Goal: Information Seeking & Learning: Learn about a topic

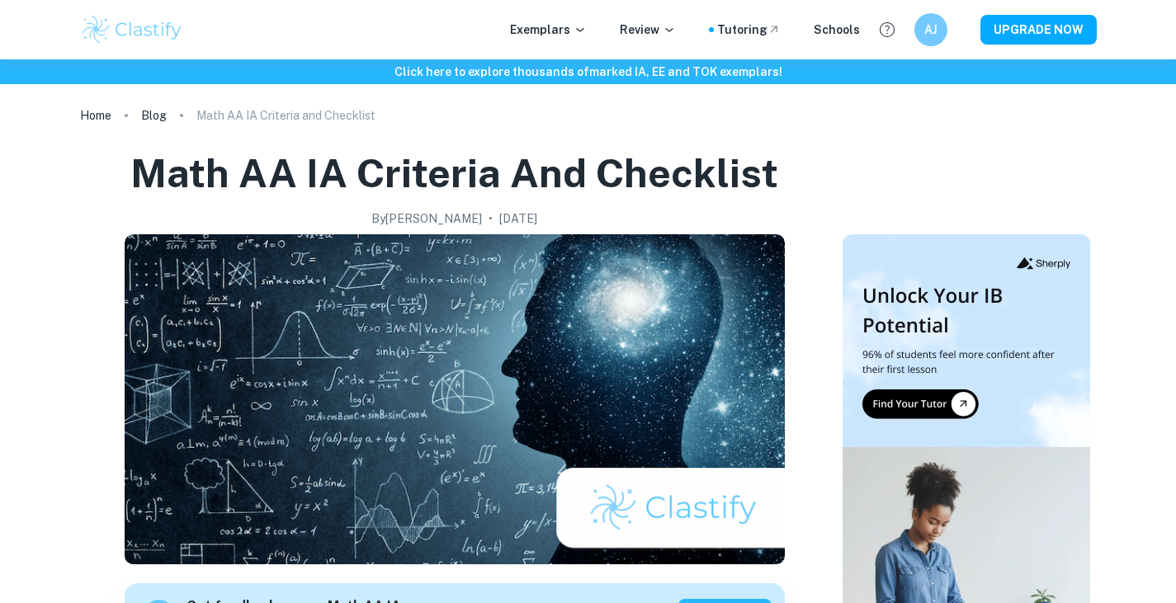
scroll to position [1623, 0]
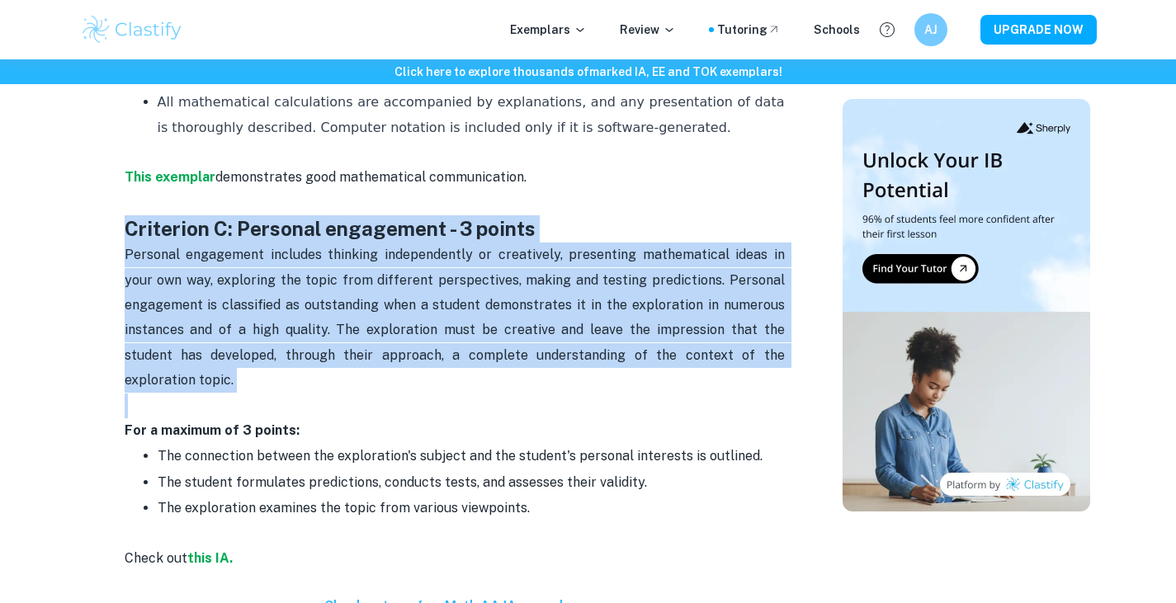
drag, startPoint x: 119, startPoint y: 225, endPoint x: 789, endPoint y: 376, distance: 686.8
click at [789, 376] on div "Math AA IA Criteria and Checklist By Julia • February 6, 2024 Get feedback on y…" at bounding box center [455, 478] width 736 height 3909
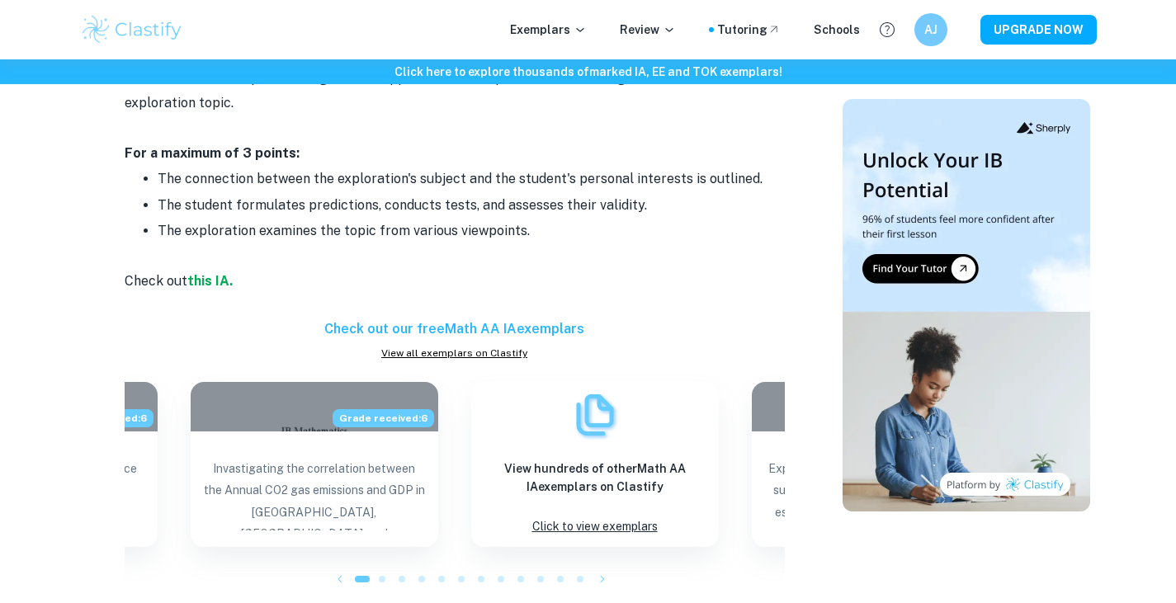
scroll to position [1904, 0]
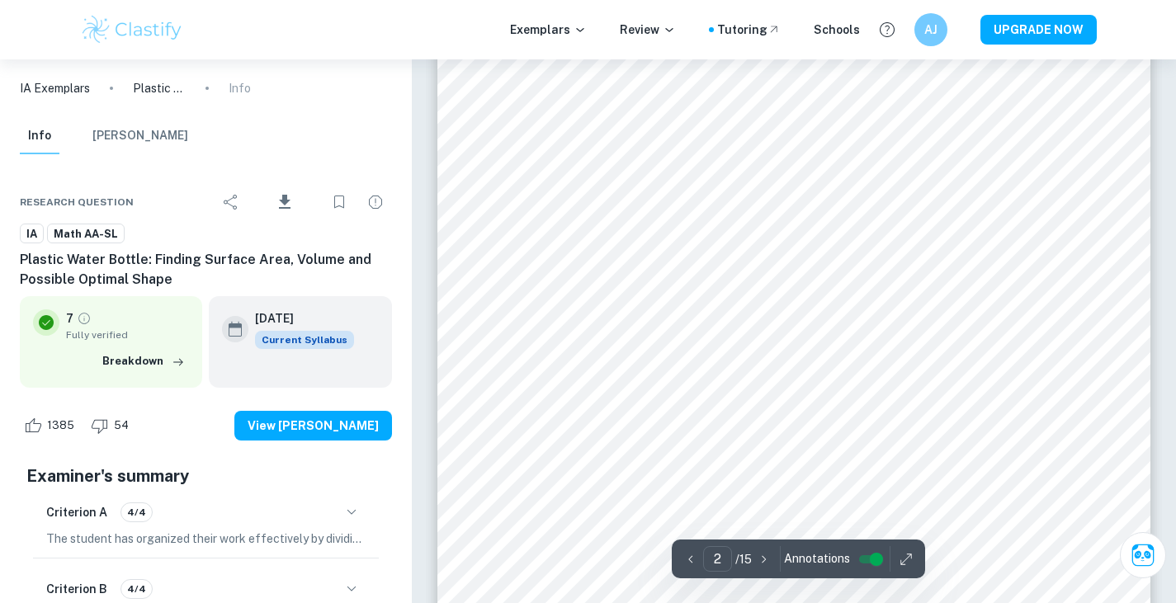
scroll to position [1385, 0]
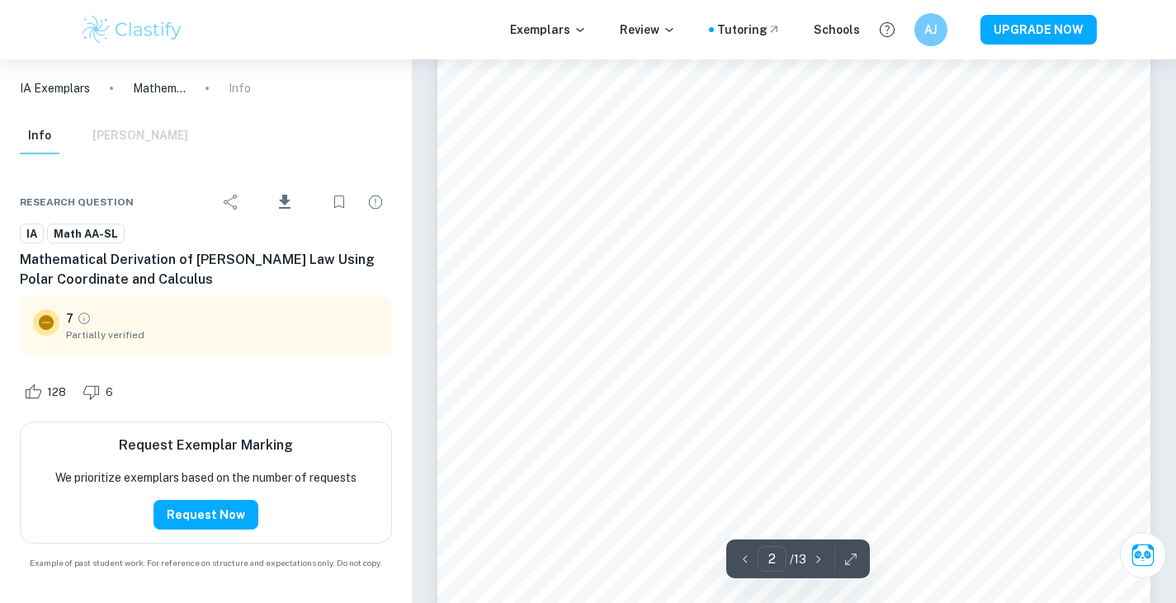
scroll to position [1482, 0]
